Goal: Find contact information: Obtain details needed to contact an individual or organization

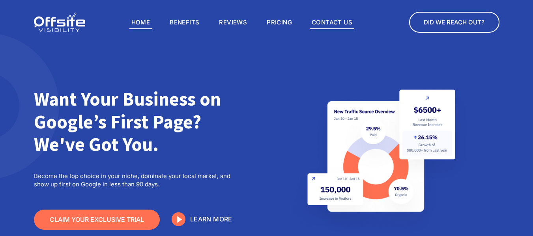
click at [353, 23] on link "Contact Us" at bounding box center [332, 22] width 45 height 13
click at [334, 21] on link "Contact Us" at bounding box center [332, 22] width 45 height 13
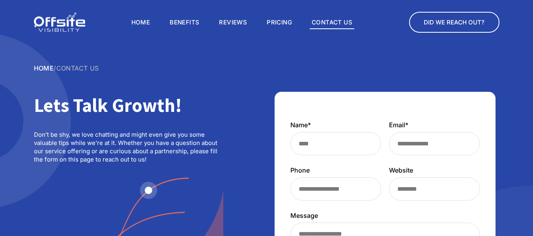
scroll to position [118, 0]
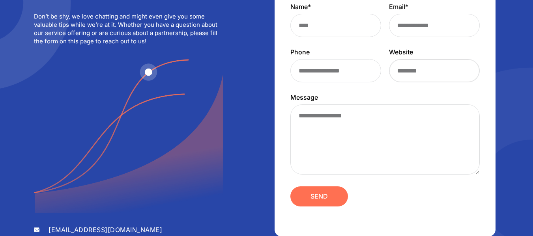
click at [427, 81] on input "Website" at bounding box center [434, 70] width 91 height 23
click at [429, 74] on input "Website" at bounding box center [434, 70] width 91 height 23
